Goal: Go to known website: Go to known website

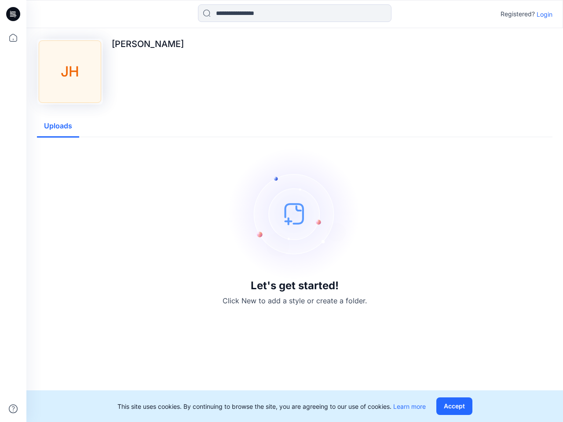
click at [281, 211] on img at bounding box center [295, 214] width 132 height 132
click at [14, 14] on icon at bounding box center [15, 14] width 4 height 0
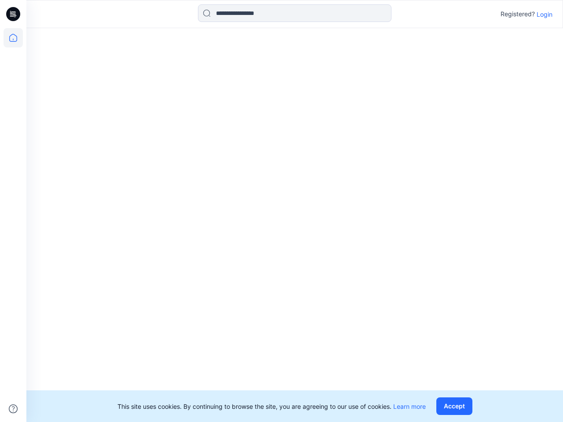
click at [13, 38] on icon at bounding box center [13, 37] width 19 height 19
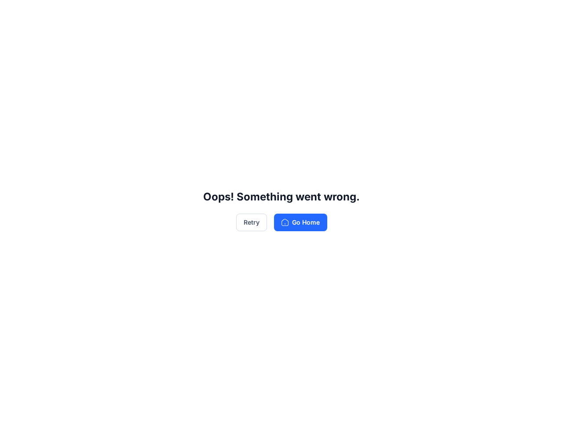
click at [13, 409] on div "Oops! Something went wrong. Retry Go Home" at bounding box center [281, 211] width 563 height 422
click at [294, 13] on div "Oops! Something went wrong. Retry Go Home" at bounding box center [281, 211] width 563 height 422
click at [544, 14] on div "Oops! Something went wrong. Retry Go Home" at bounding box center [281, 211] width 563 height 422
click at [58, 126] on div "Oops! Something went wrong. Retry Go Home" at bounding box center [281, 211] width 563 height 422
click at [456, 406] on div "Oops! Something went wrong. Retry Go Home" at bounding box center [281, 211] width 563 height 422
